Goal: Find specific page/section: Find specific page/section

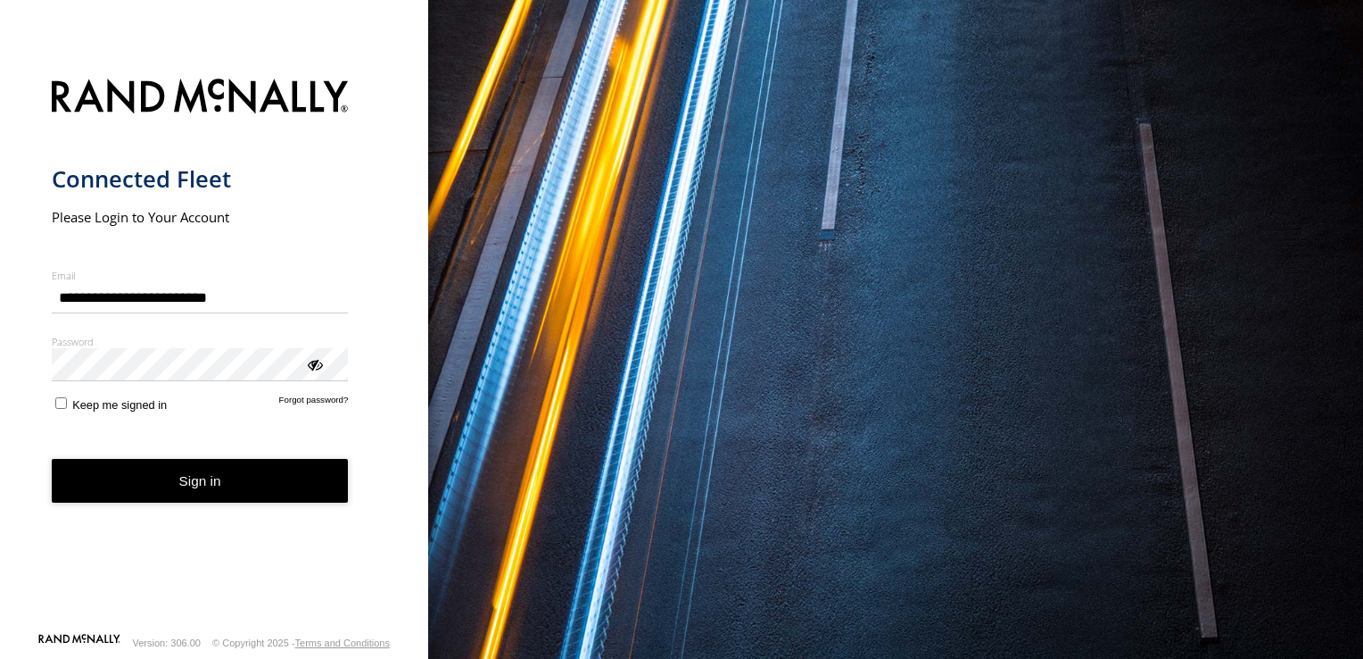
type input "**********"
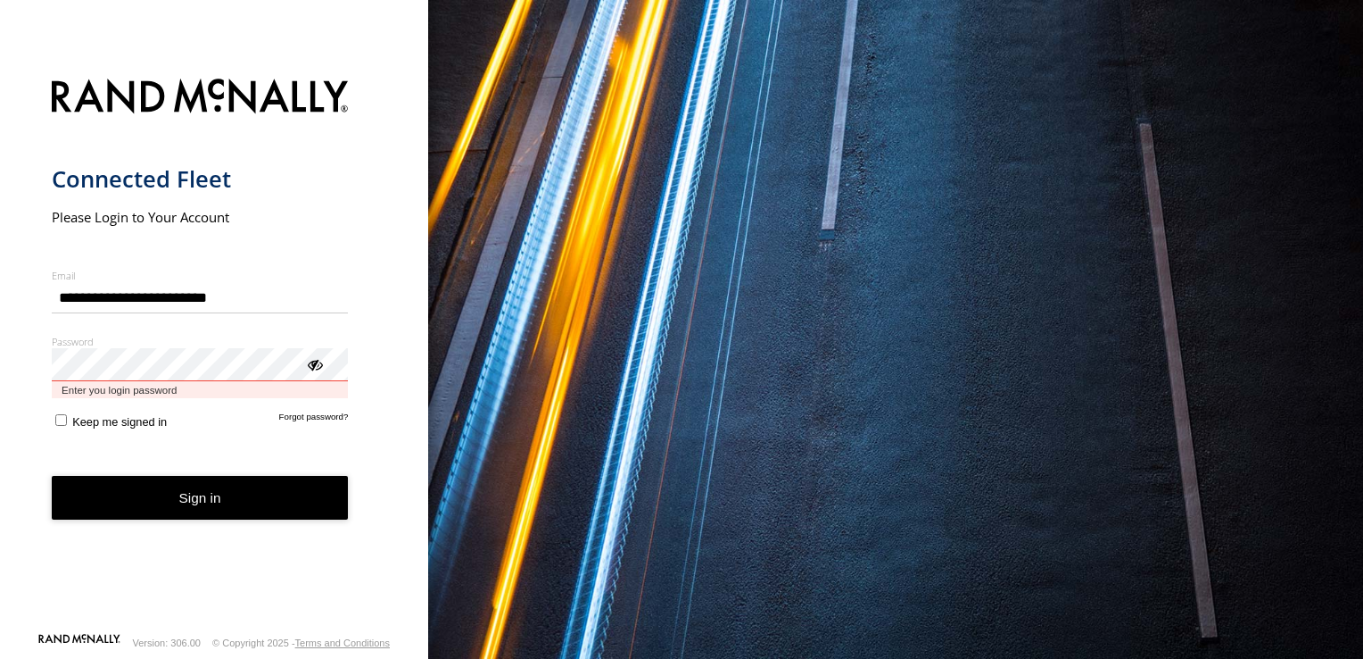
click at [52, 476] on button "Sign in" at bounding box center [200, 498] width 297 height 44
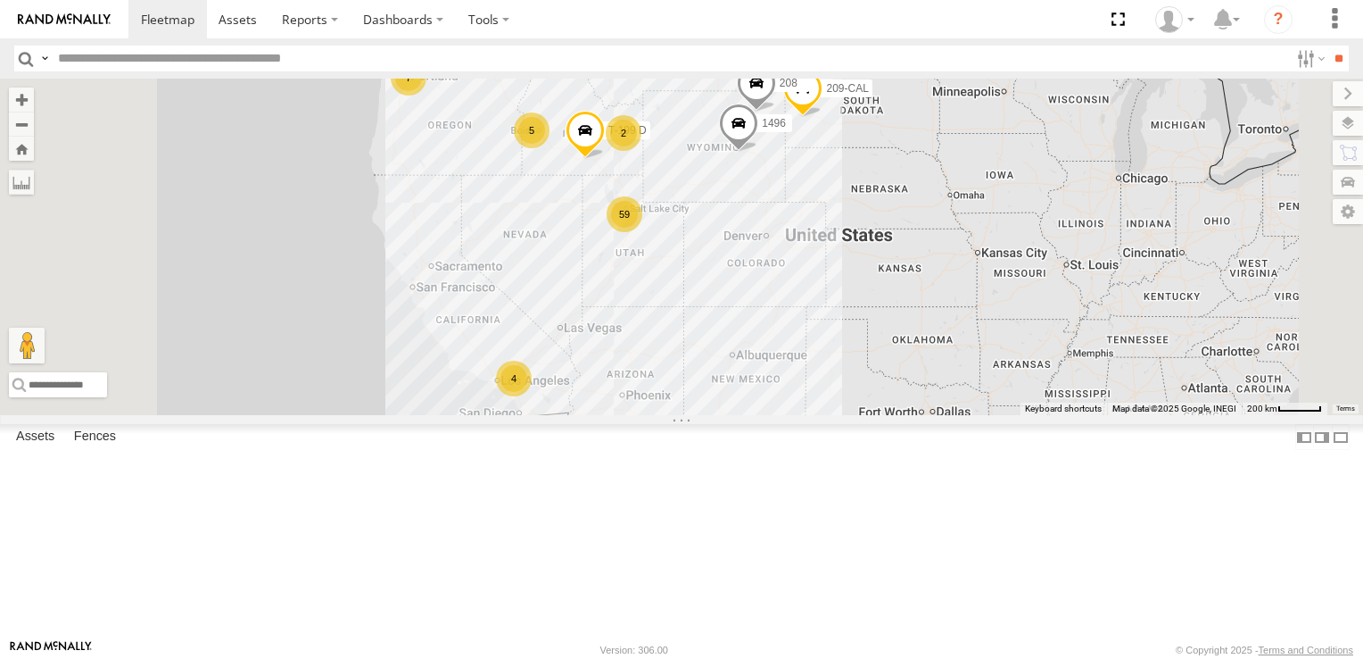
click at [642, 232] on div "59" at bounding box center [625, 214] width 36 height 36
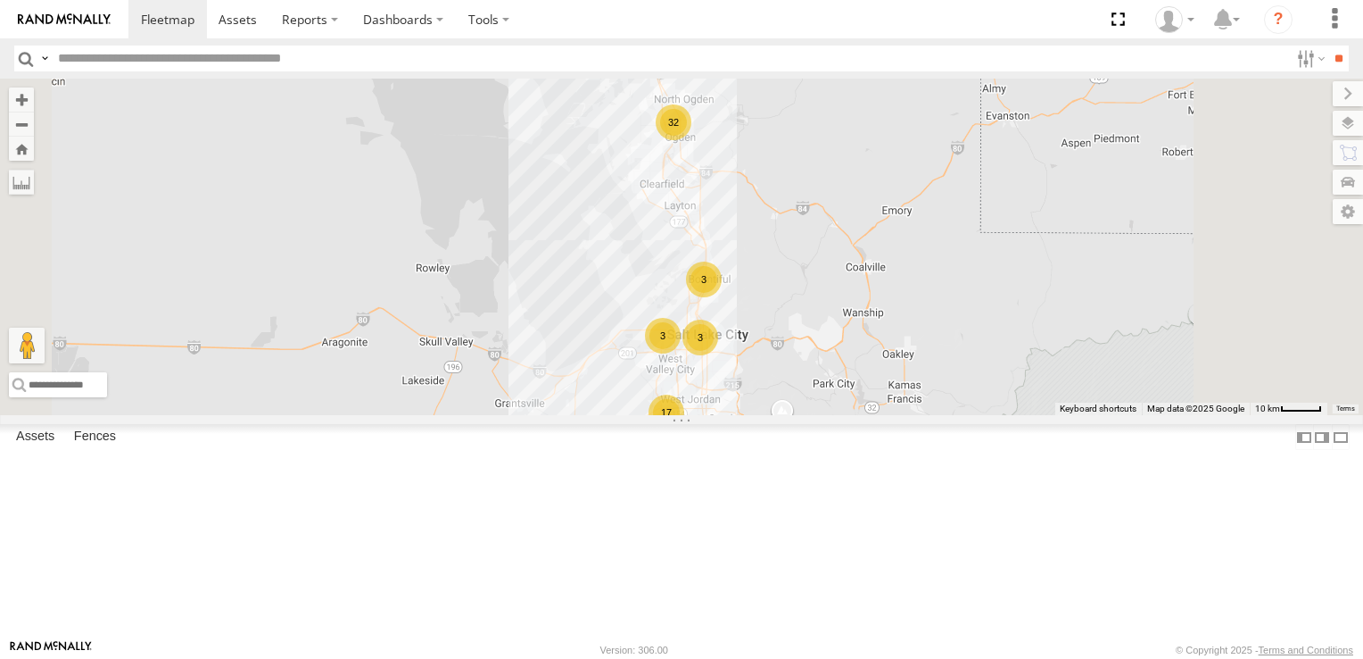
click at [681, 353] on div "3" at bounding box center [663, 336] width 36 height 36
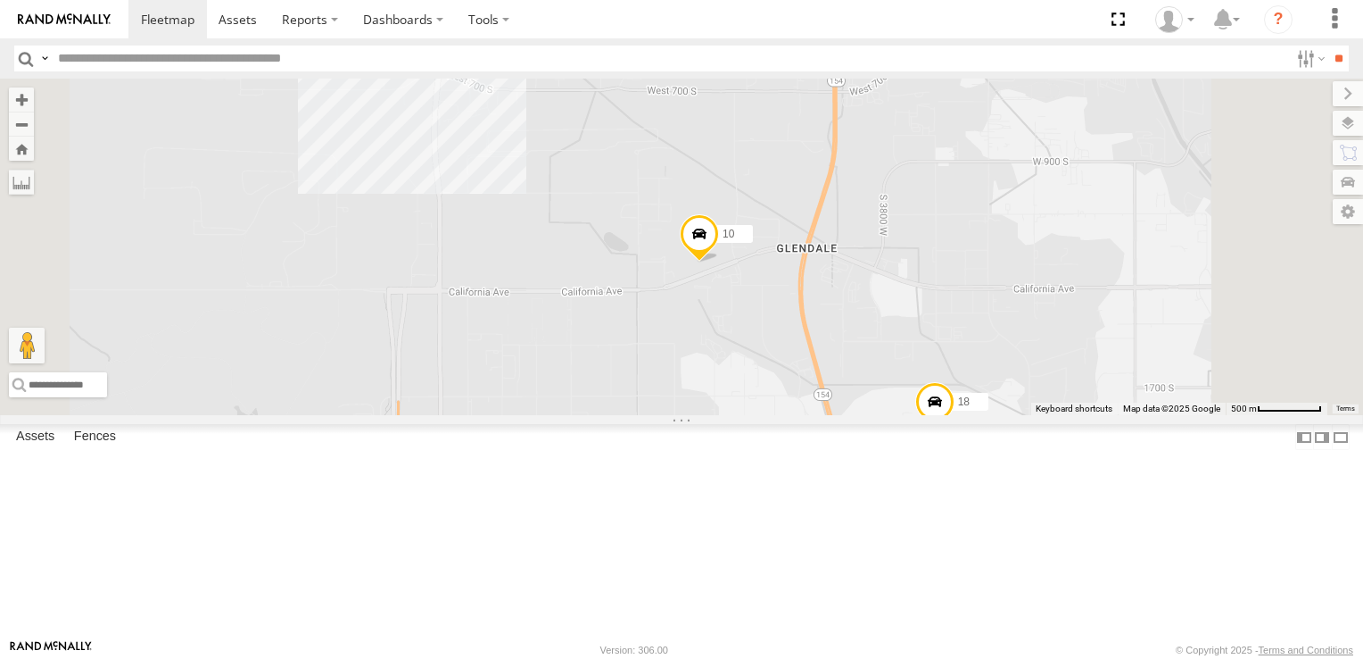
click at [448, 63] on span at bounding box center [428, 39] width 39 height 48
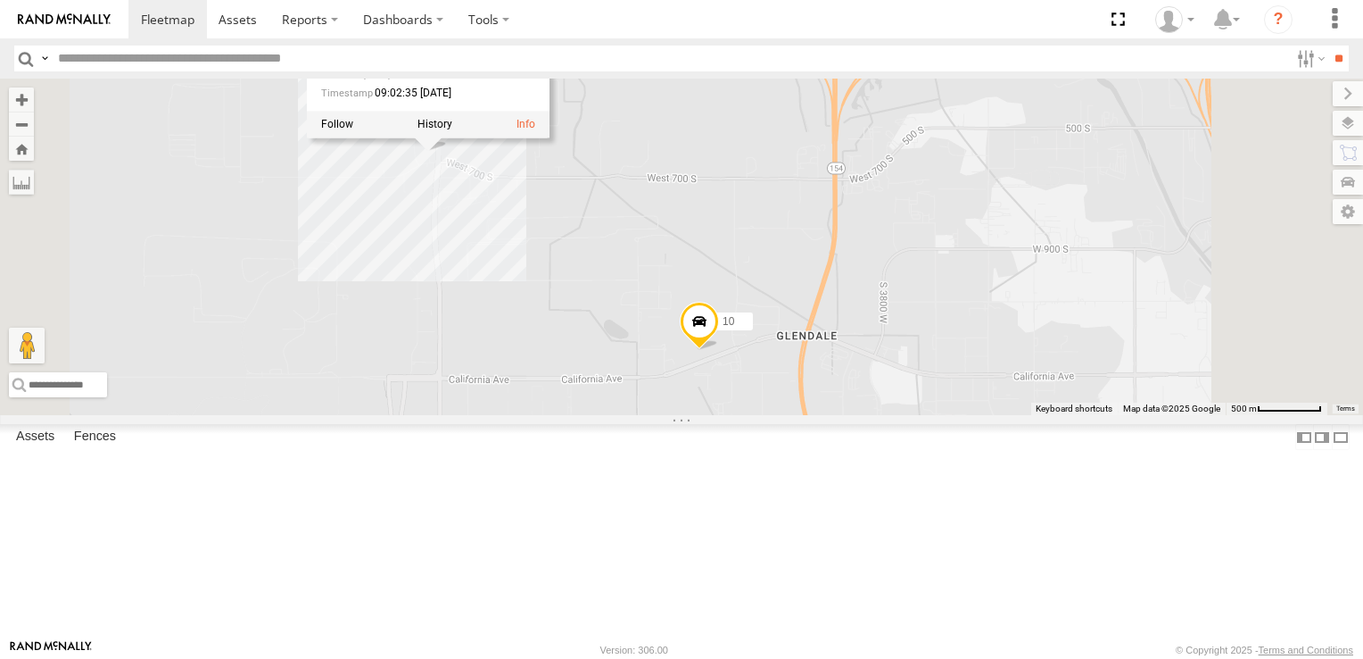
drag, startPoint x: 871, startPoint y: 276, endPoint x: 871, endPoint y: 367, distance: 91.0
click at [871, 367] on div "5360L 208 1496 307W 209-CAL T-199 D 214H-CAL 178 10 18 178 All Assets Oemeta 40…" at bounding box center [681, 247] width 1363 height 336
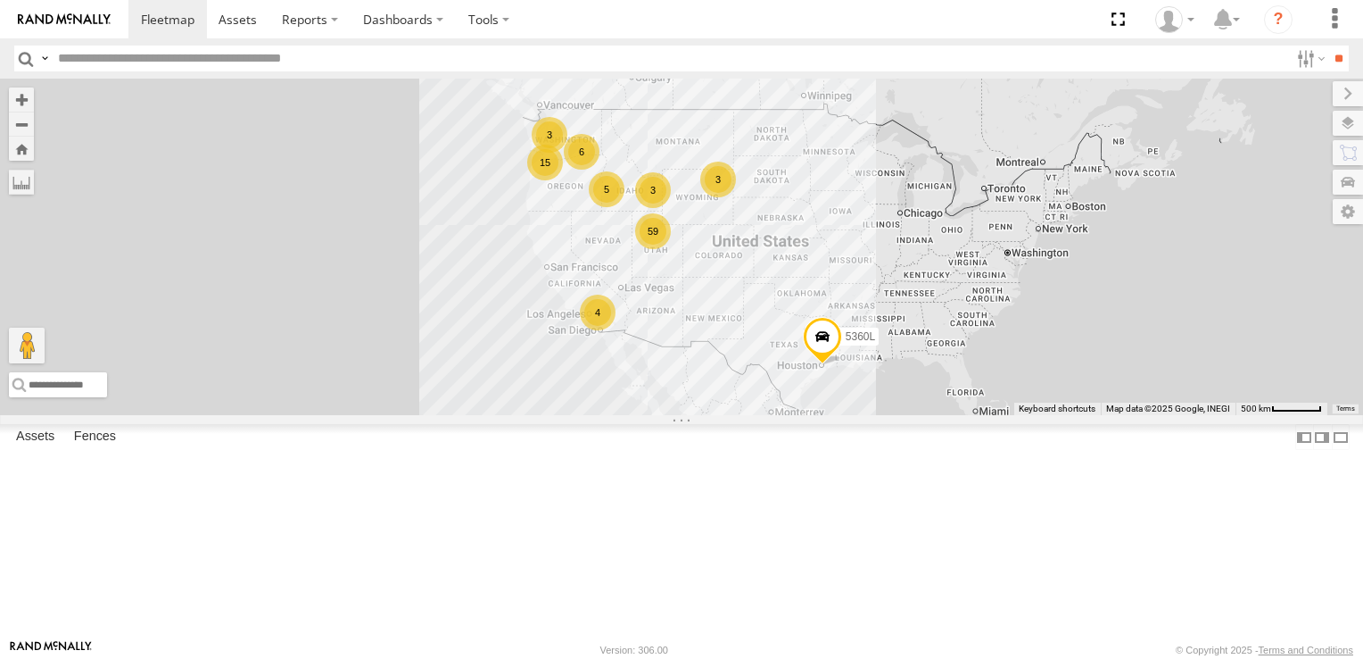
click at [563, 180] on div "15" at bounding box center [545, 163] width 36 height 36
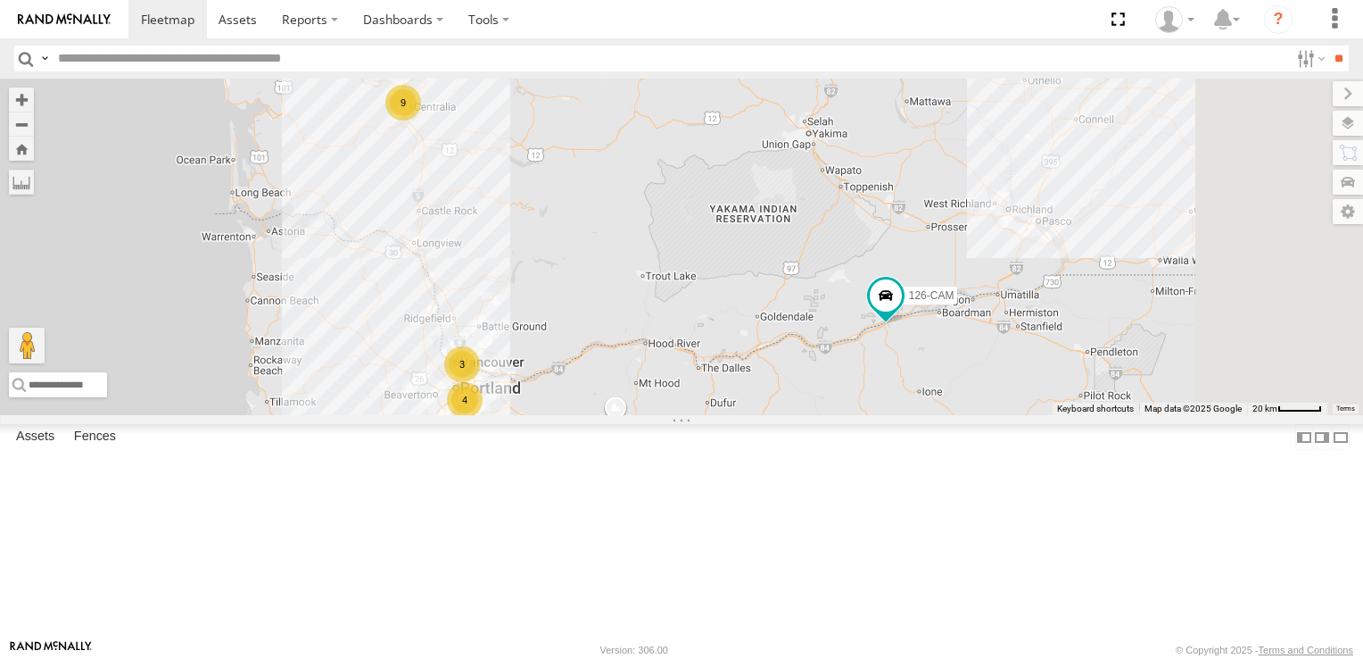
drag, startPoint x: 1363, startPoint y: 460, endPoint x: 1123, endPoint y: 463, distance: 240.1
click at [1123, 415] on div "5360L 4 9 3 126-CAM" at bounding box center [681, 247] width 1363 height 336
click at [902, 311] on span at bounding box center [886, 295] width 32 height 32
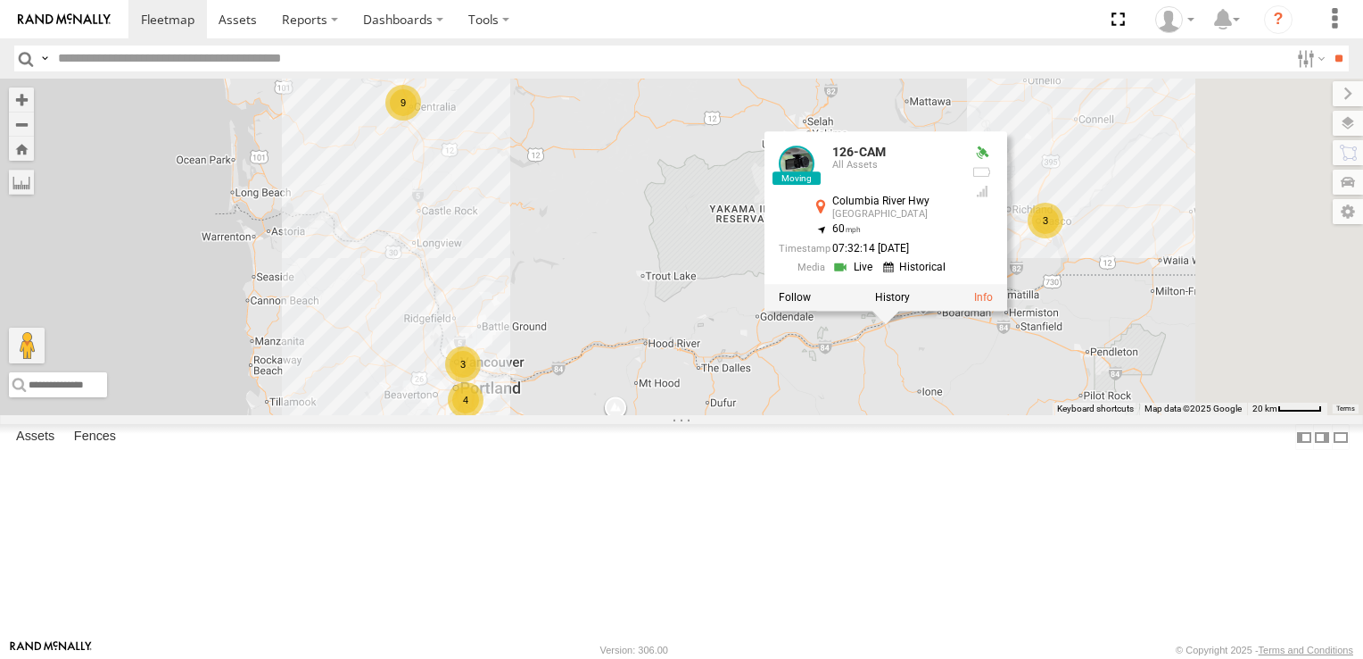
click at [752, 321] on div "5360L 4 9 3 126-CAM 3 227 126-CAM All Assets Columbia River Hwy Arlington 45.78…" at bounding box center [681, 247] width 1363 height 336
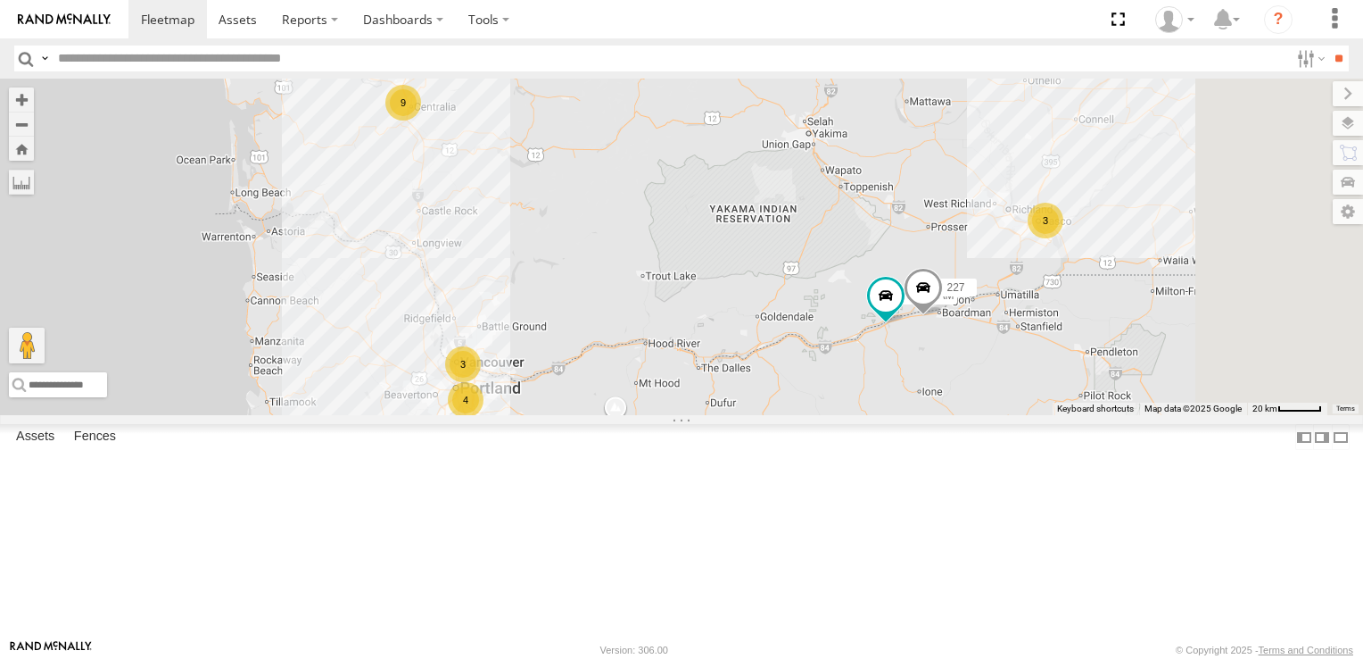
click at [421, 120] on div "9" at bounding box center [403, 103] width 36 height 36
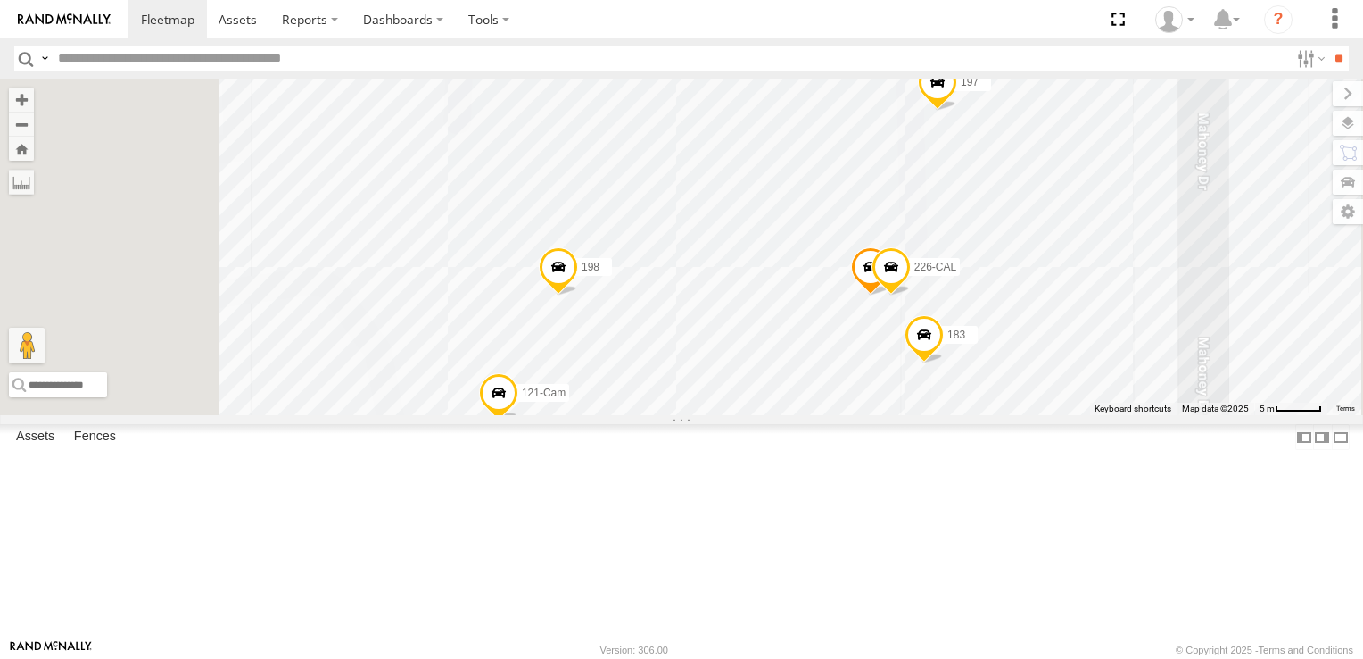
click at [891, 295] on span at bounding box center [870, 271] width 39 height 48
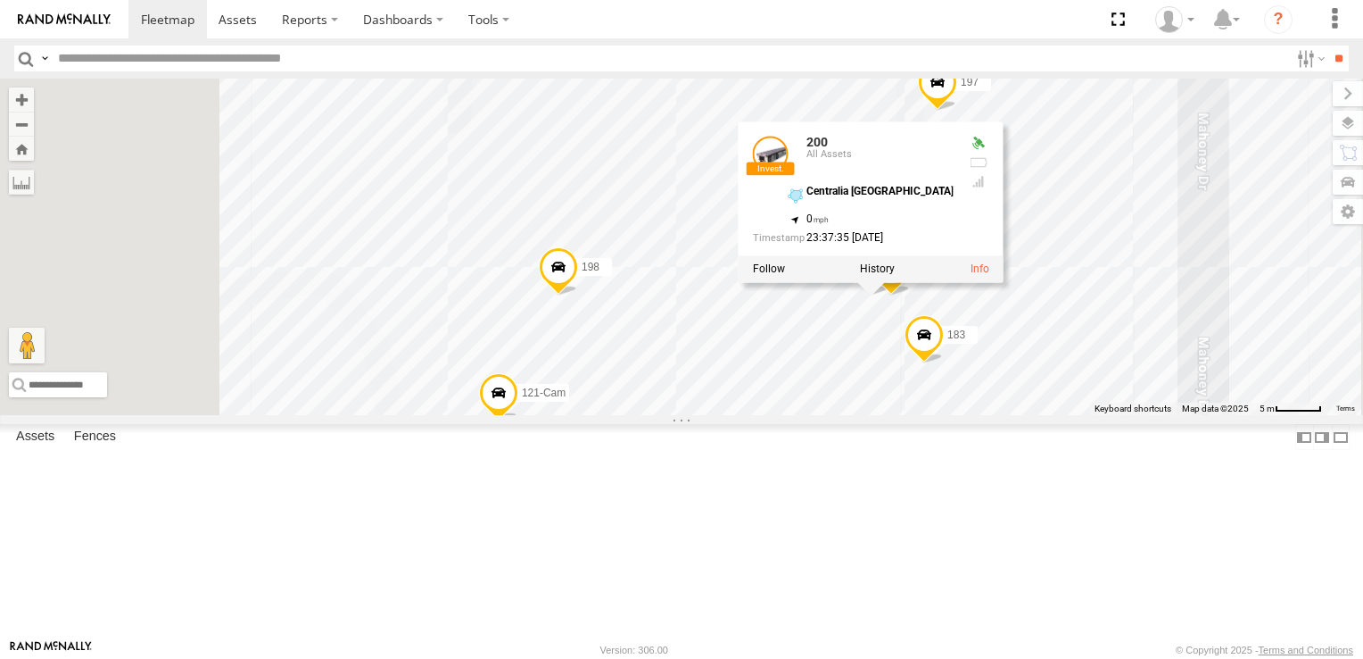
click at [833, 277] on div "5360L 126-CAM 227 224-CAL 198 220H 183 200 203P 226-CAL 121-Cam 197 200 All Ass…" at bounding box center [681, 247] width 1363 height 336
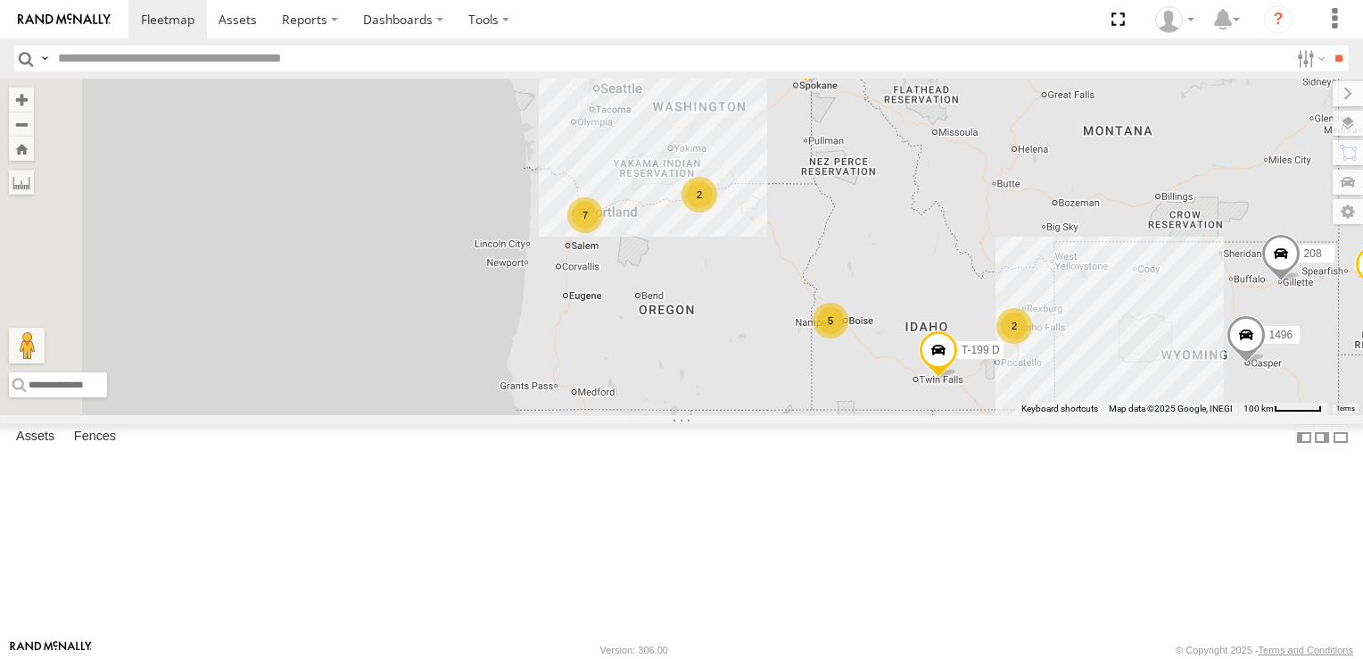
drag, startPoint x: 689, startPoint y: 191, endPoint x: 938, endPoint y: 350, distance: 295.3
click at [979, 415] on div "5360L 208 1496 307W 209-CAL T-199 D 26 33 7 5 2 2" at bounding box center [681, 247] width 1363 height 336
click at [717, 210] on div "2" at bounding box center [700, 192] width 36 height 36
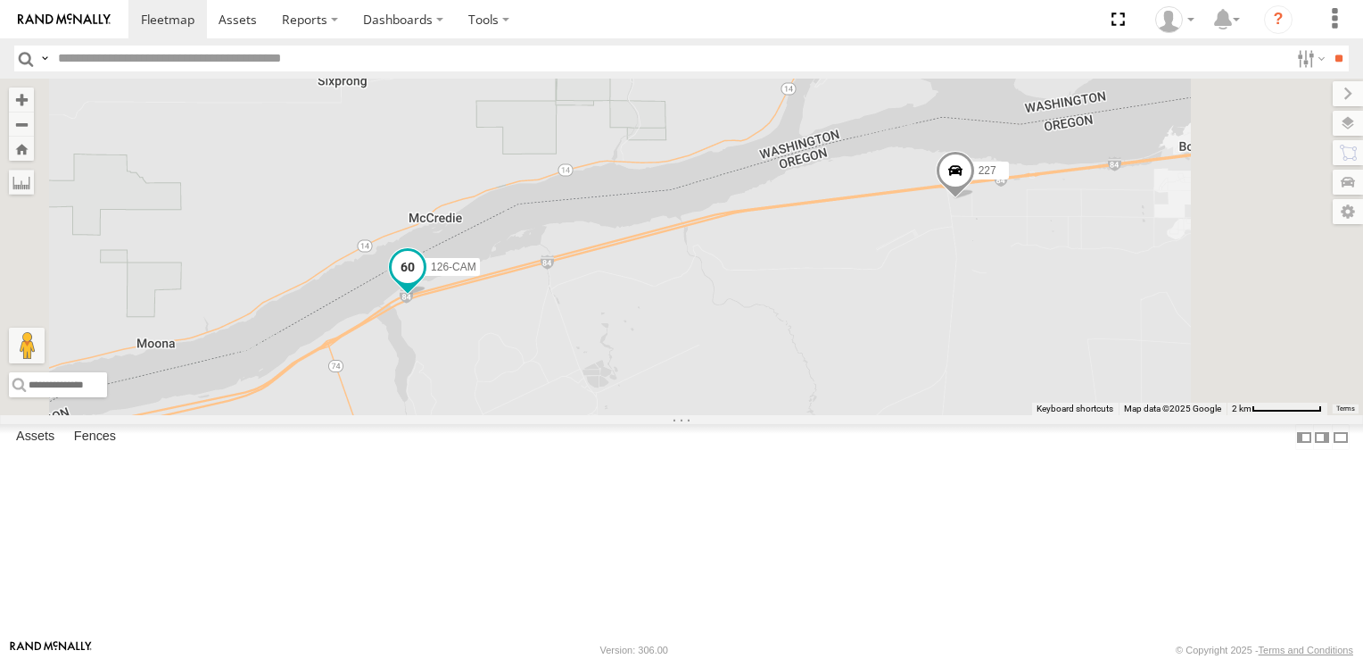
click at [427, 294] on span at bounding box center [407, 270] width 39 height 48
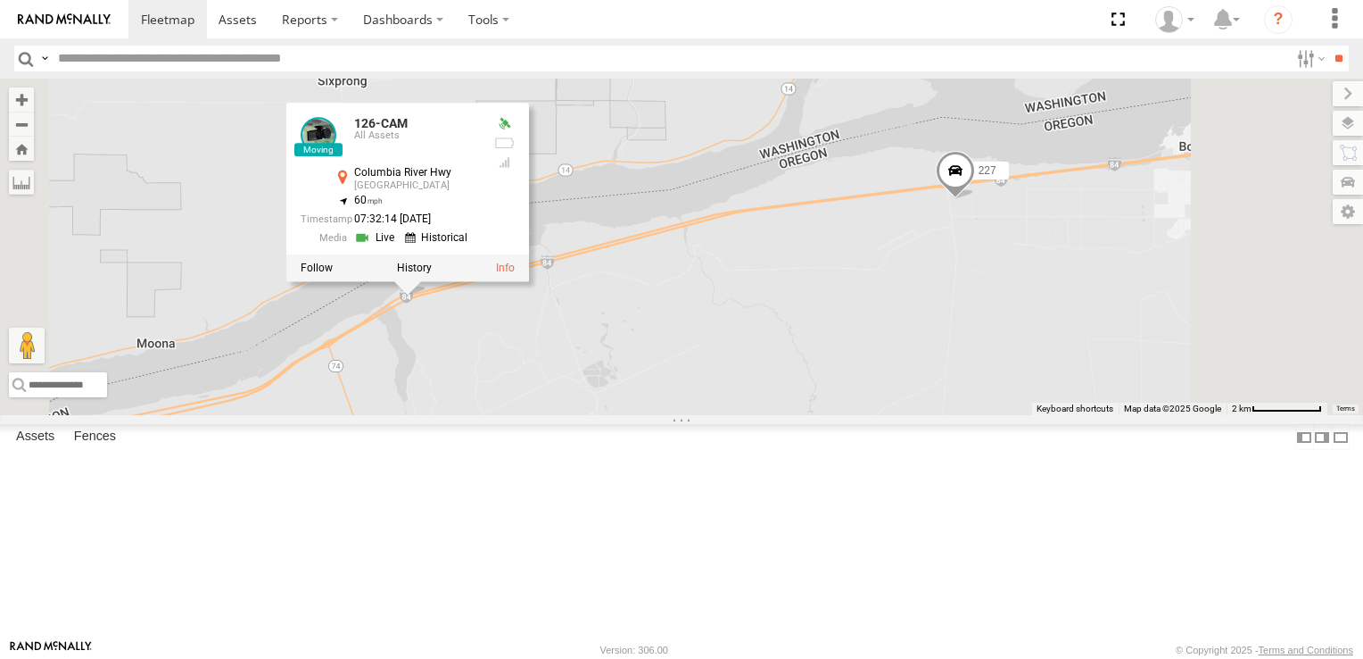
click at [975, 199] on span at bounding box center [955, 175] width 39 height 48
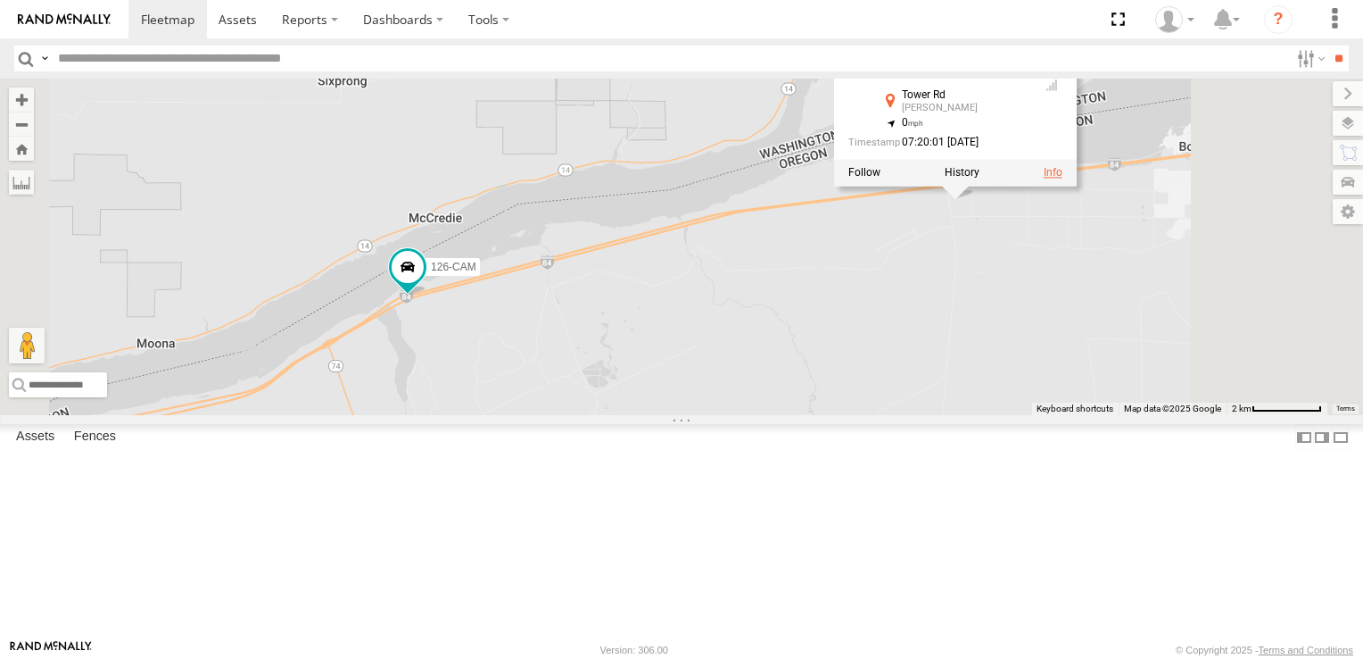
click at [1063, 178] on link at bounding box center [1053, 172] width 19 height 12
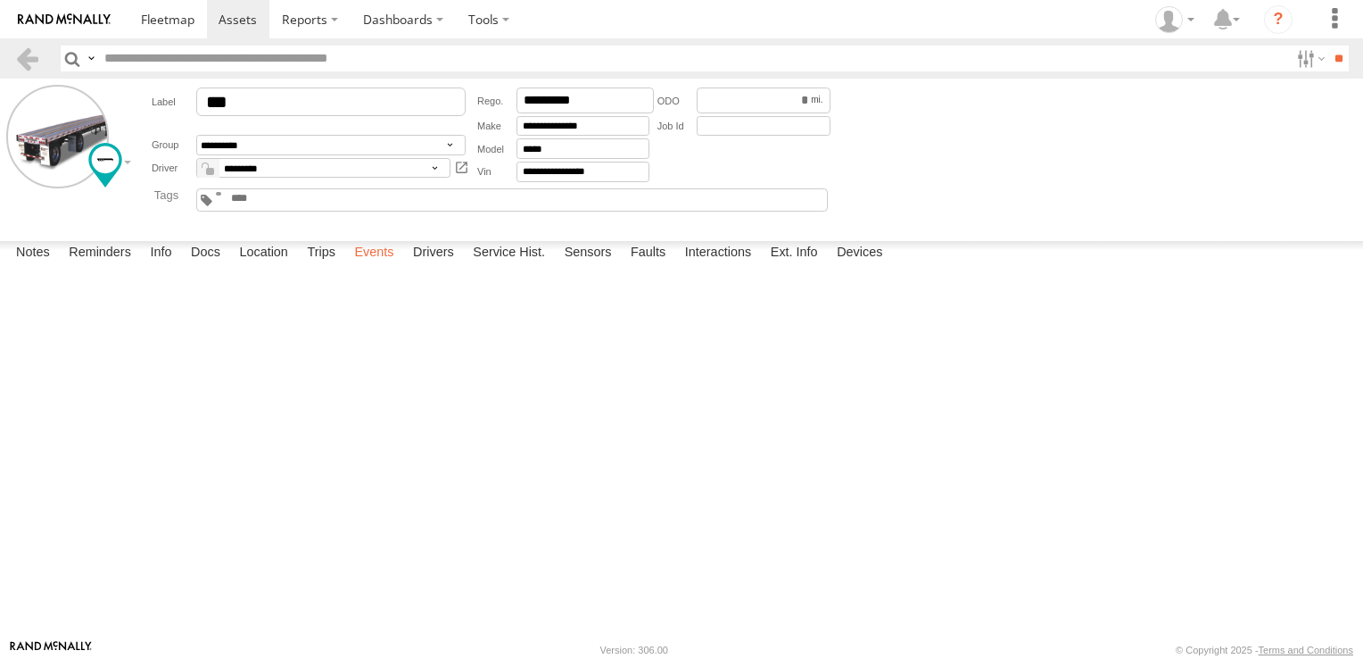
click at [387, 266] on label "Events" at bounding box center [373, 253] width 57 height 25
click at [191, 17] on span at bounding box center [168, 19] width 54 height 17
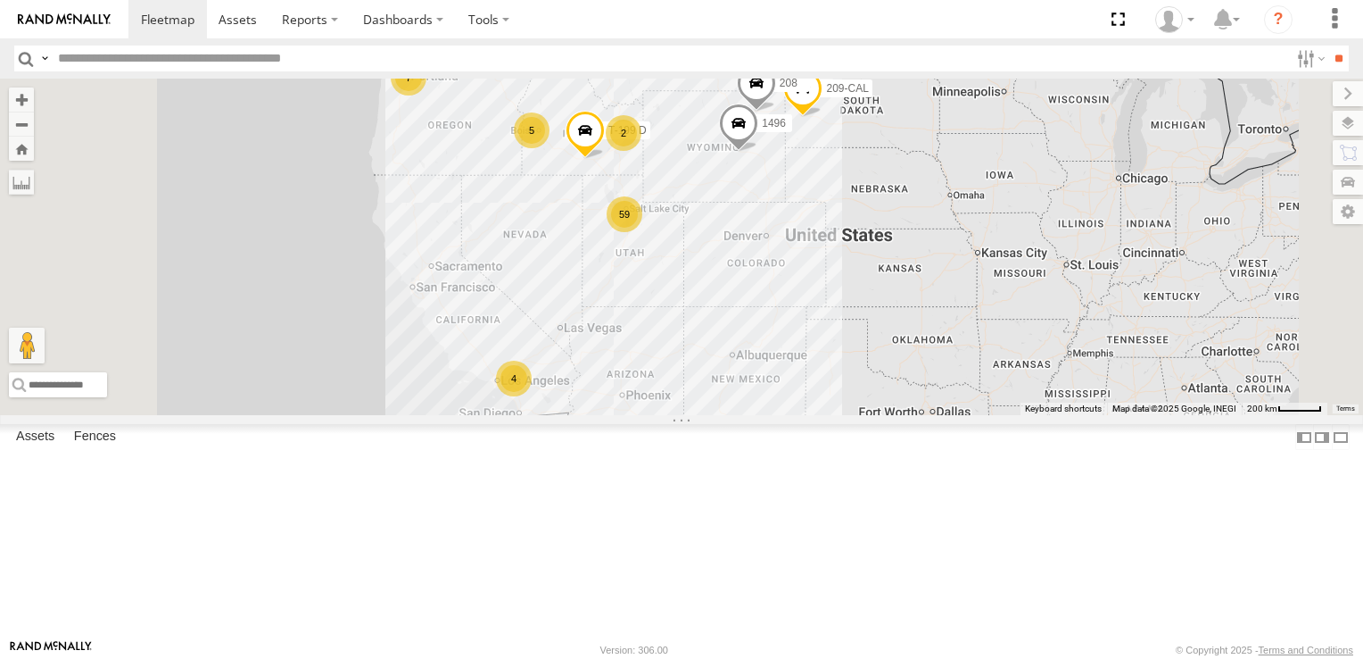
click at [174, 52] on input "text" at bounding box center [670, 59] width 1239 height 26
type input "***"
click at [1329, 46] on input "**" at bounding box center [1339, 59] width 21 height 26
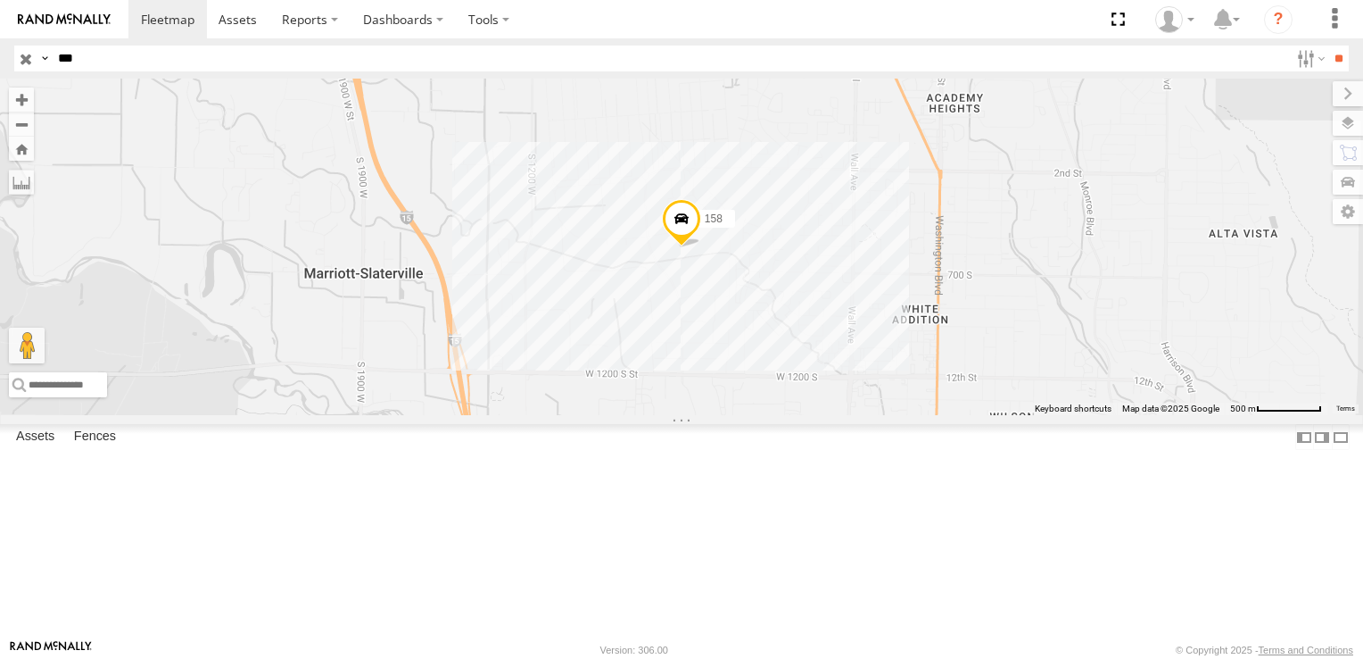
click at [17, 60] on input "button" at bounding box center [25, 59] width 23 height 26
